Goal: Find specific page/section: Find specific page/section

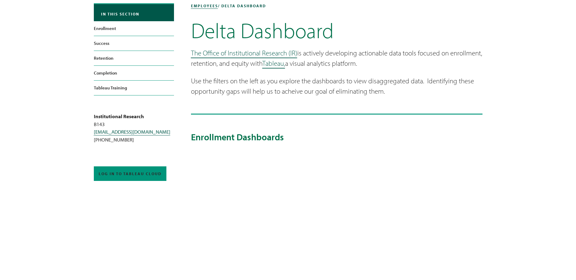
scroll to position [7, 0]
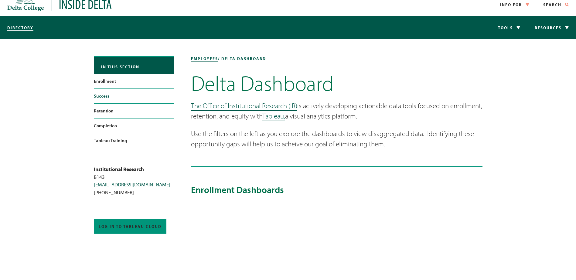
click at [101, 97] on link "Success" at bounding box center [134, 96] width 80 height 15
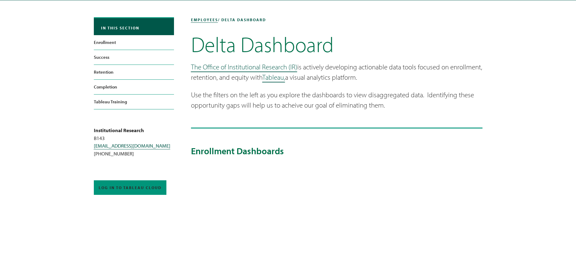
scroll to position [30, 0]
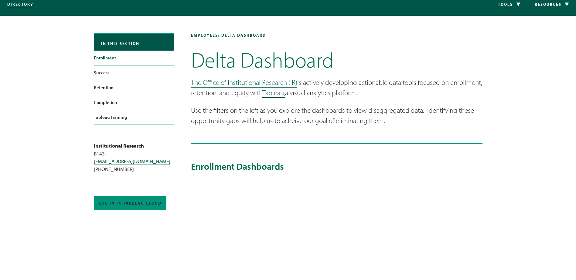
click at [103, 59] on link "Enrollment" at bounding box center [134, 58] width 80 height 15
